Goal: Complete application form: Complete application form

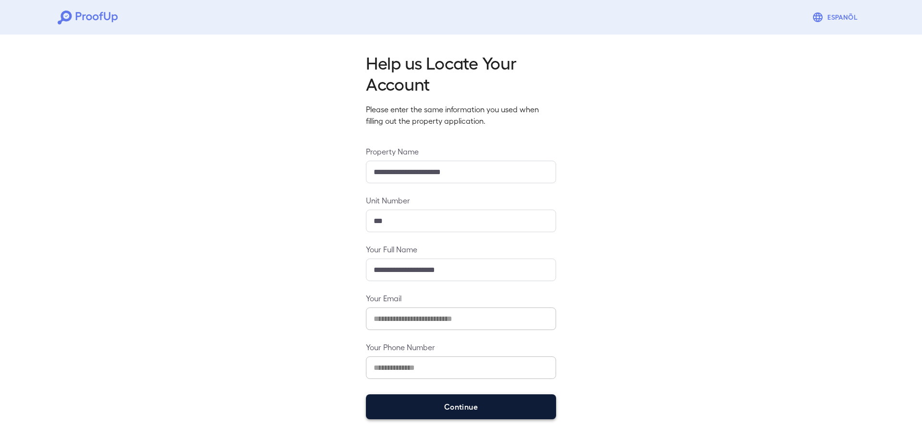
click at [397, 415] on button "Continue" at bounding box center [461, 407] width 190 height 25
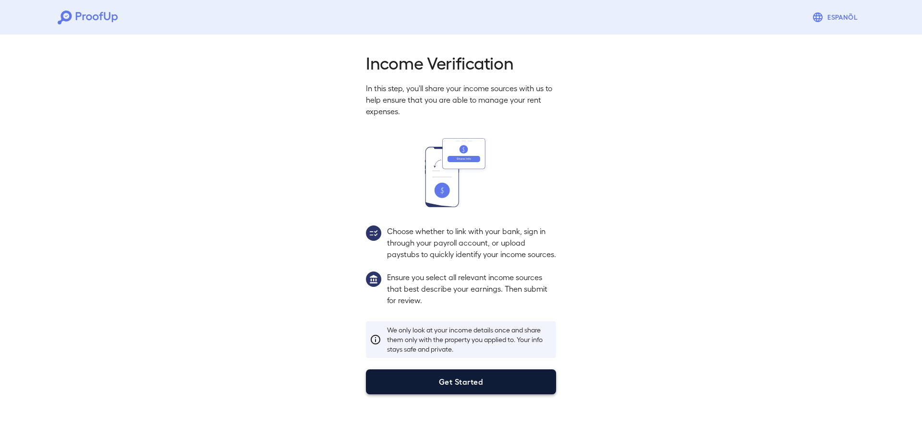
drag, startPoint x: 472, startPoint y: 380, endPoint x: 464, endPoint y: 393, distance: 14.9
click at [467, 389] on div "Income Verification In this step, you'll share your income sources with us to h…" at bounding box center [460, 223] width 213 height 343
click at [458, 395] on button "Get Started" at bounding box center [461, 382] width 190 height 25
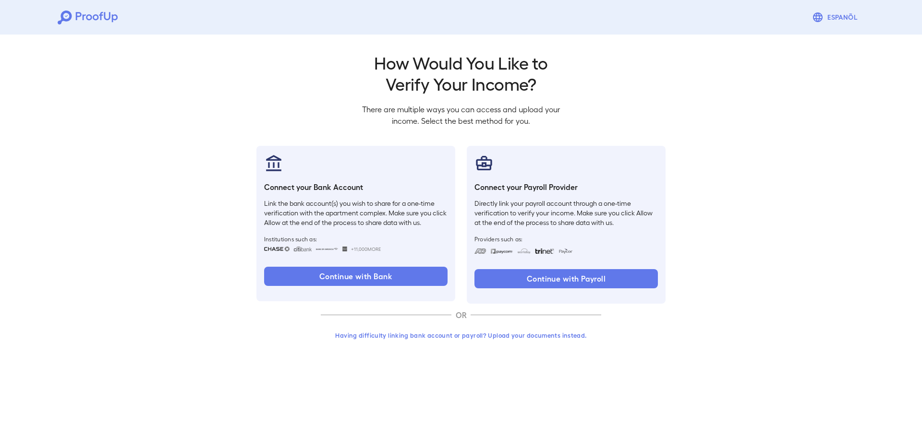
click at [442, 334] on button "Having difficulty linking bank account or payroll? Upload your documents instea…" at bounding box center [461, 335] width 280 height 17
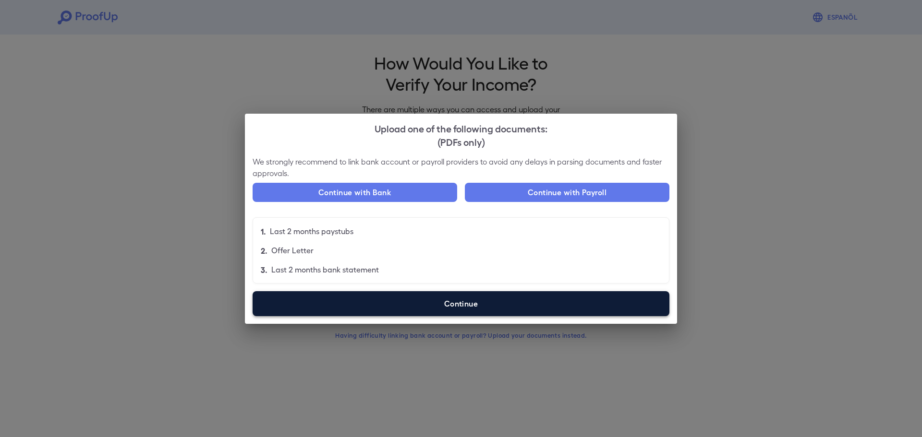
click at [461, 305] on label "Continue" at bounding box center [461, 303] width 417 height 25
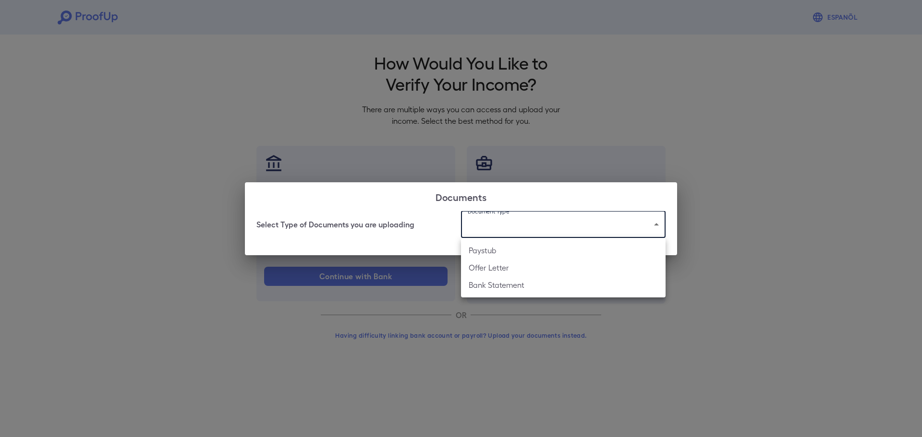
click at [524, 224] on body "Espanõl Go back How Would You Like to Verify Your Income? There are multiple wa…" at bounding box center [461, 183] width 922 height 367
click at [506, 250] on li "Paystub" at bounding box center [563, 250] width 205 height 17
type input "*******"
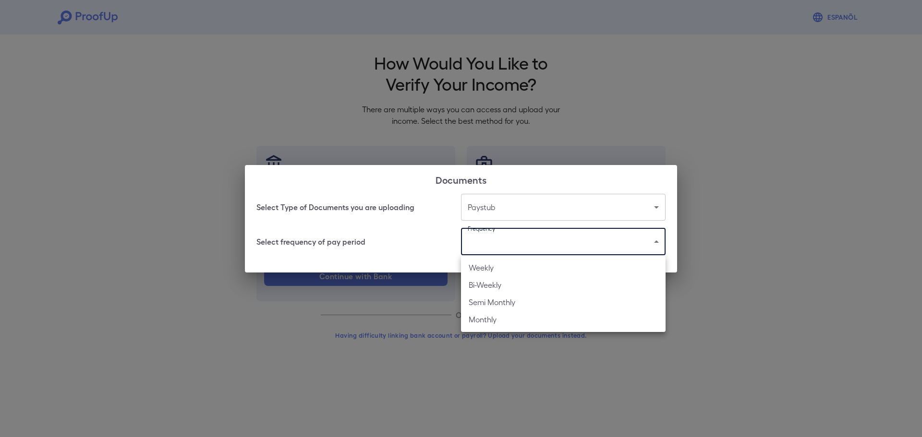
click at [535, 236] on body "Espanõl Go back How Would You Like to Verify Your Income? There are multiple wa…" at bounding box center [461, 183] width 922 height 367
click at [506, 271] on li "Weekly" at bounding box center [563, 267] width 205 height 17
type input "******"
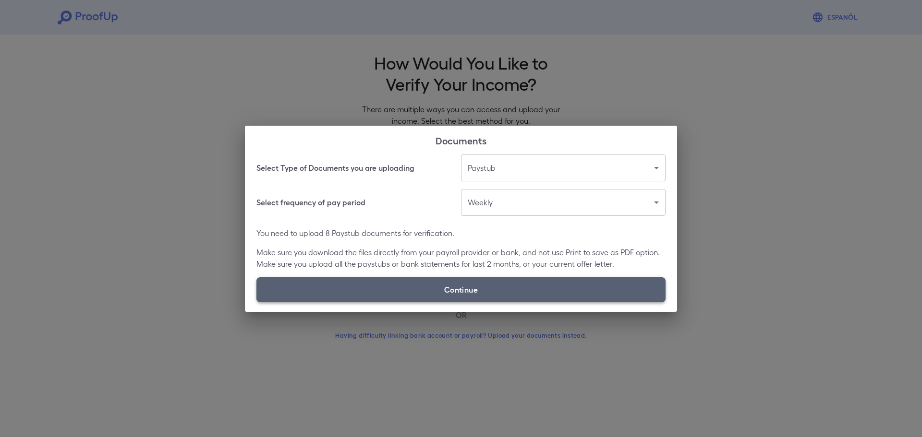
click at [488, 291] on label "Continue" at bounding box center [460, 289] width 409 height 25
click at [257, 302] on input "Continue" at bounding box center [256, 302] width 0 height 0
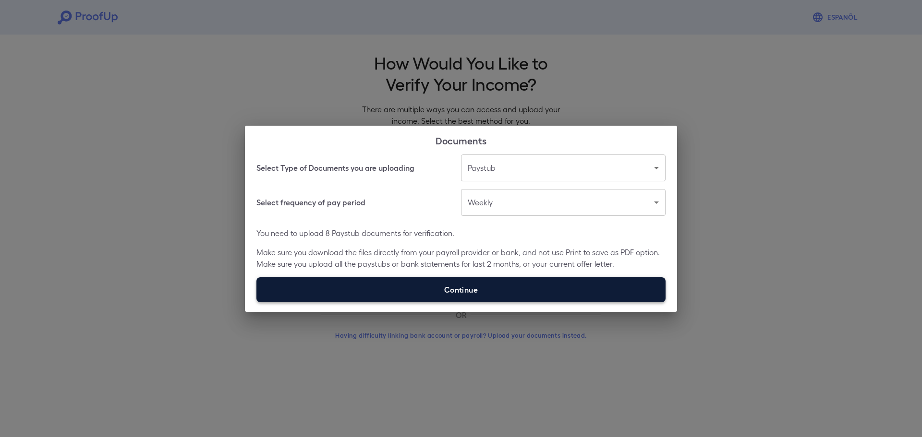
type input "**********"
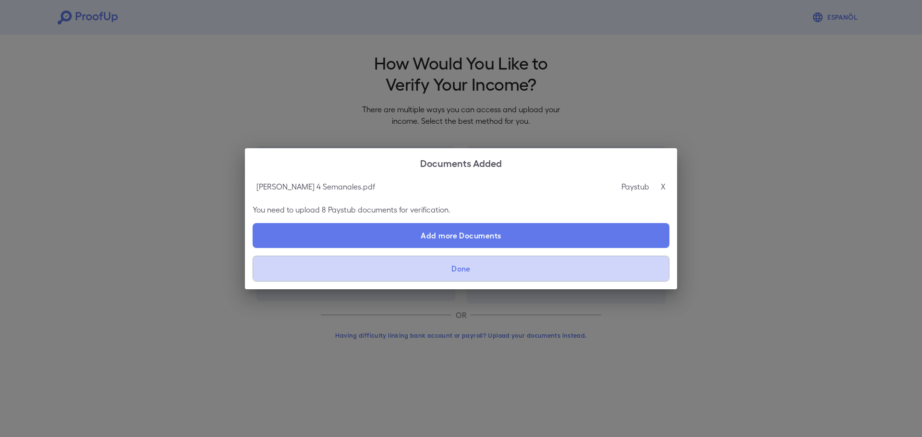
click at [489, 281] on button "Done" at bounding box center [461, 269] width 417 height 26
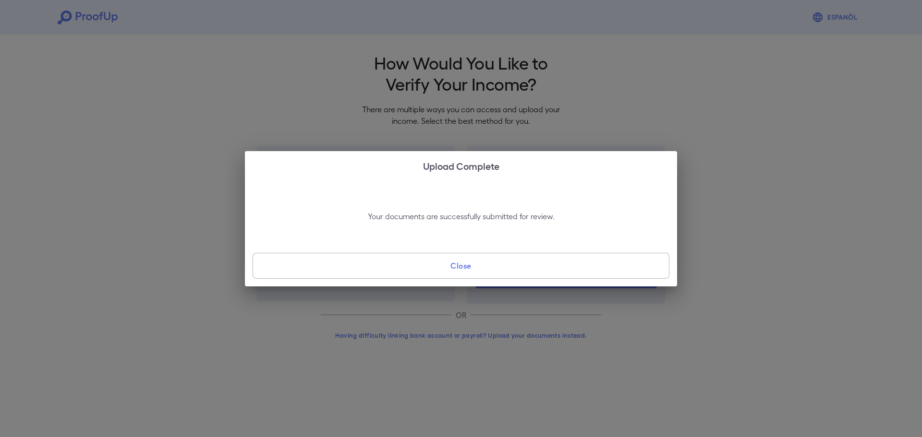
click at [443, 260] on button "Close" at bounding box center [461, 266] width 417 height 26
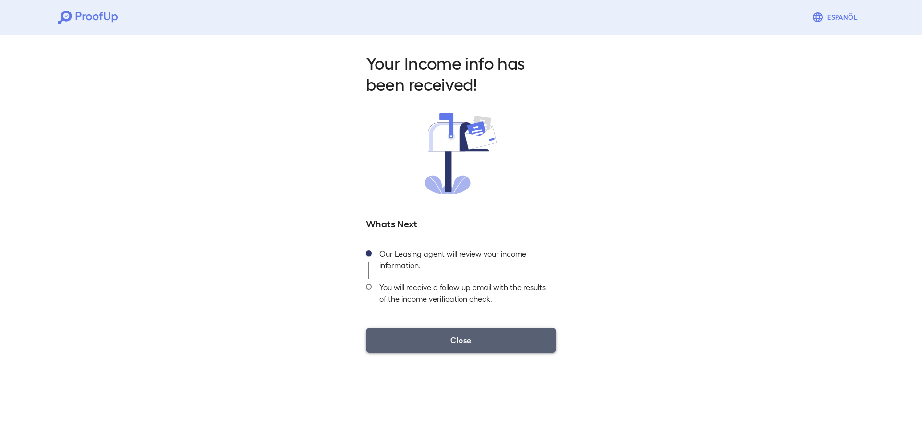
click at [451, 336] on button "Close" at bounding box center [461, 340] width 190 height 25
